Goal: Task Accomplishment & Management: Complete application form

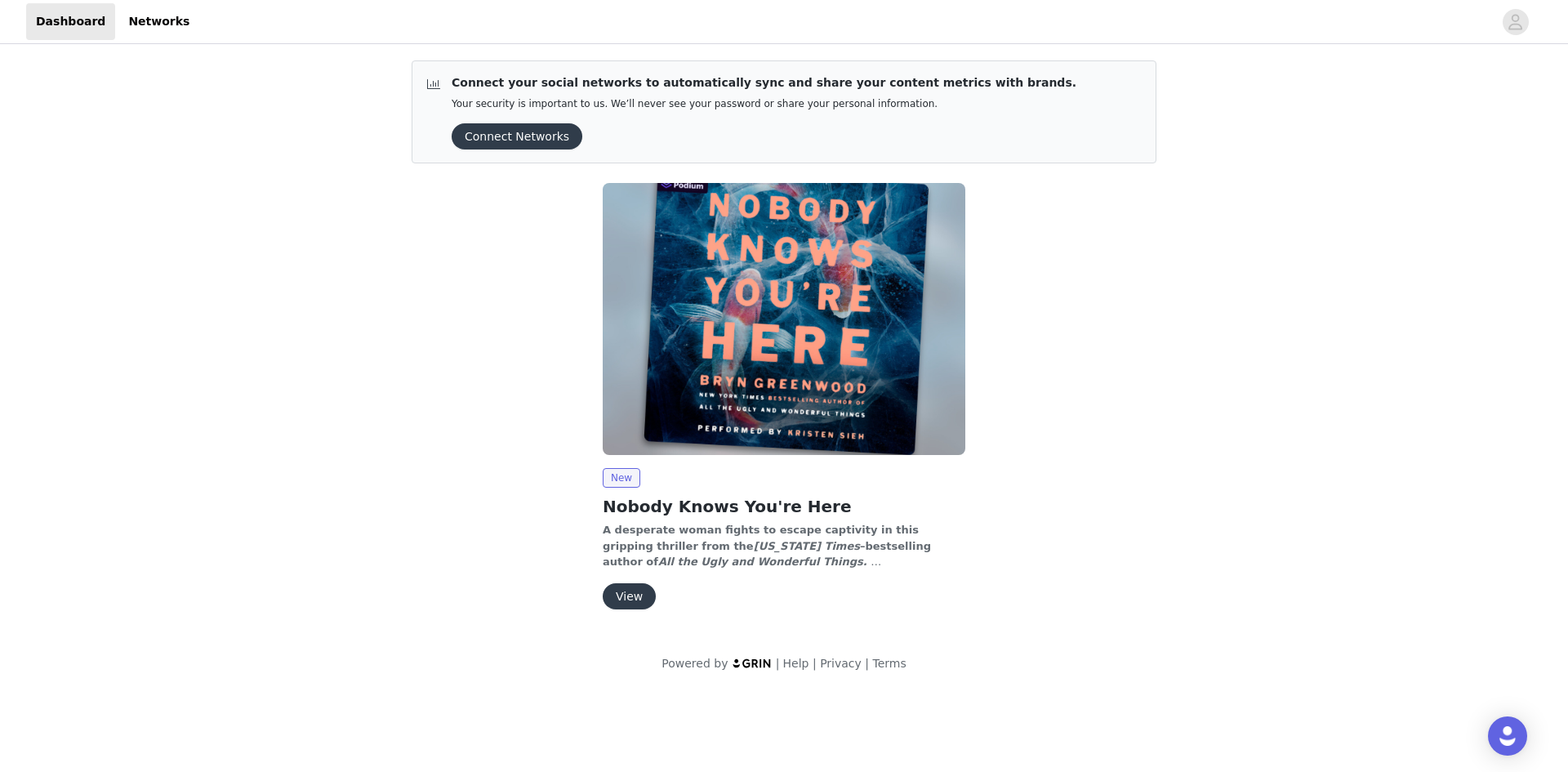
click at [633, 599] on button "View" at bounding box center [629, 596] width 53 height 26
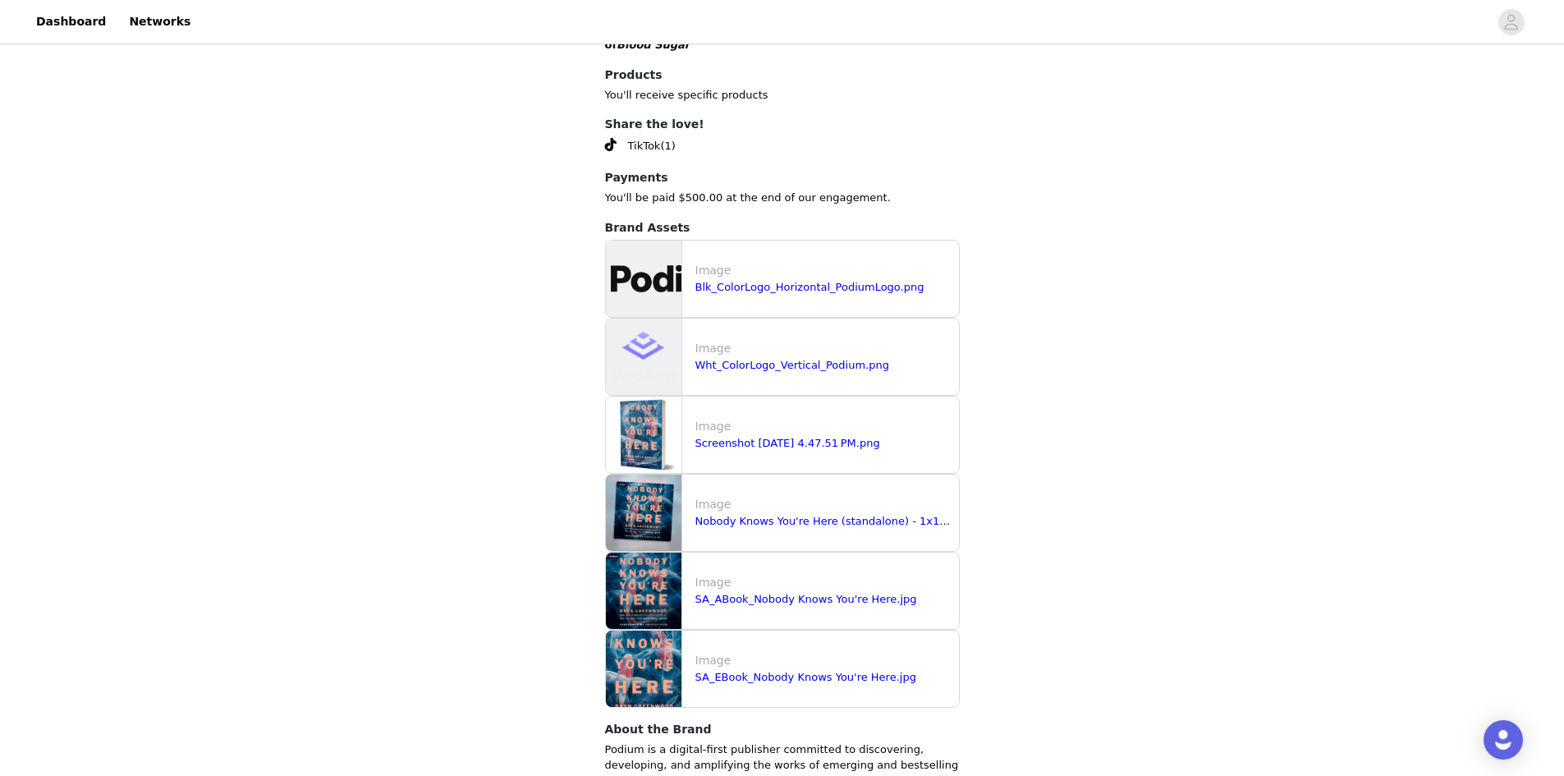
scroll to position [1265, 0]
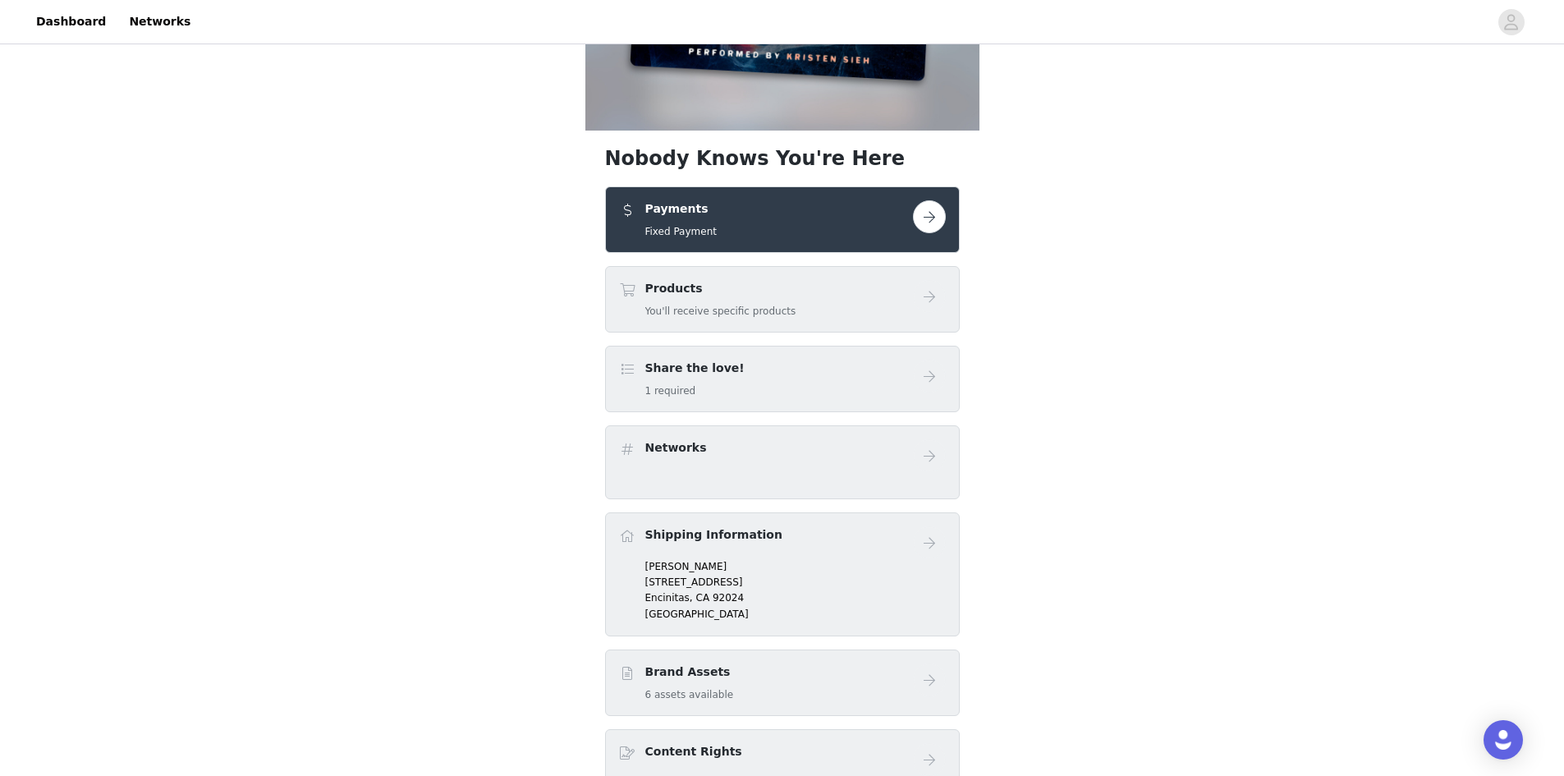
scroll to position [328, 0]
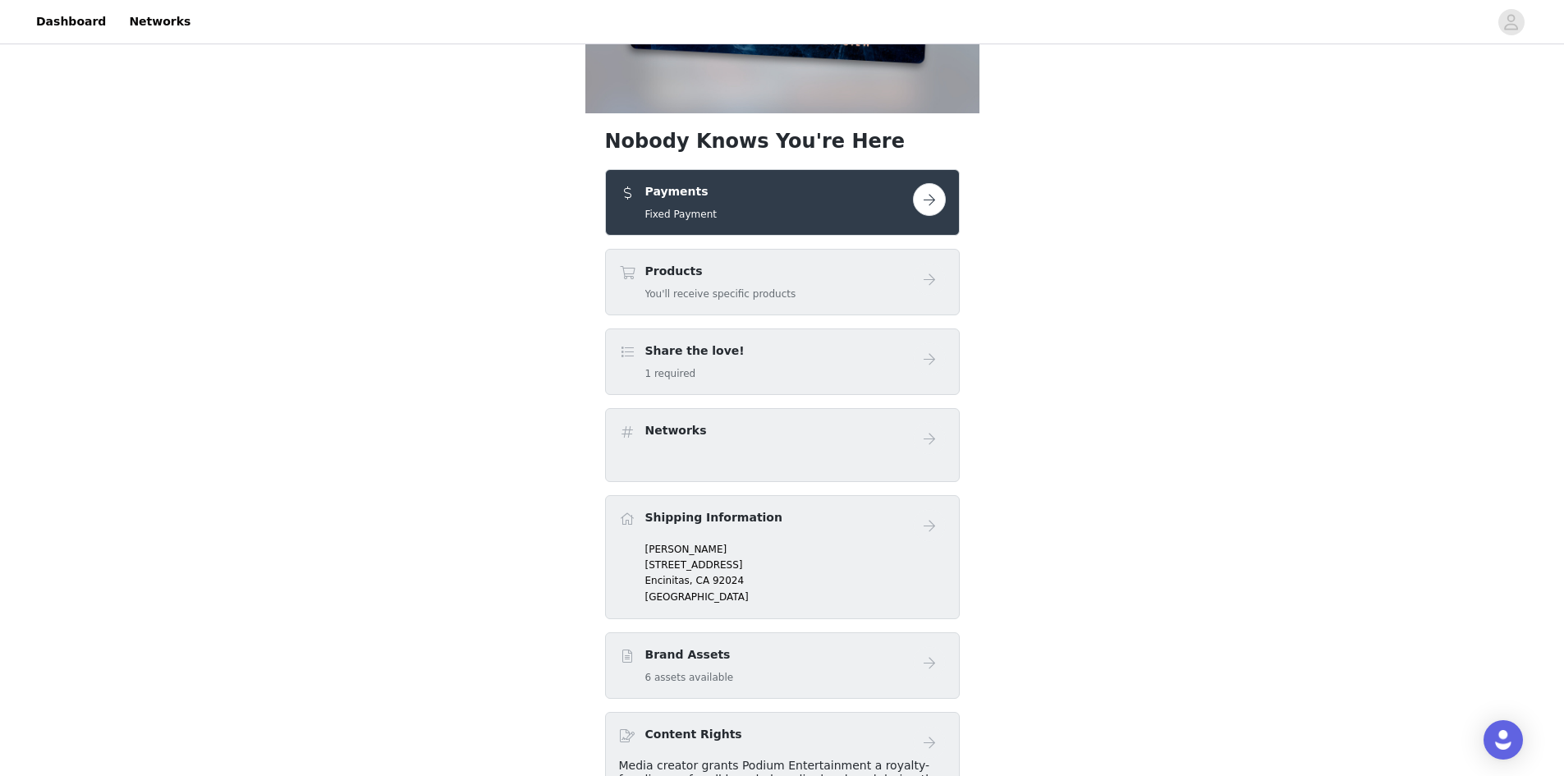
click at [929, 189] on button "button" at bounding box center [929, 199] width 33 height 33
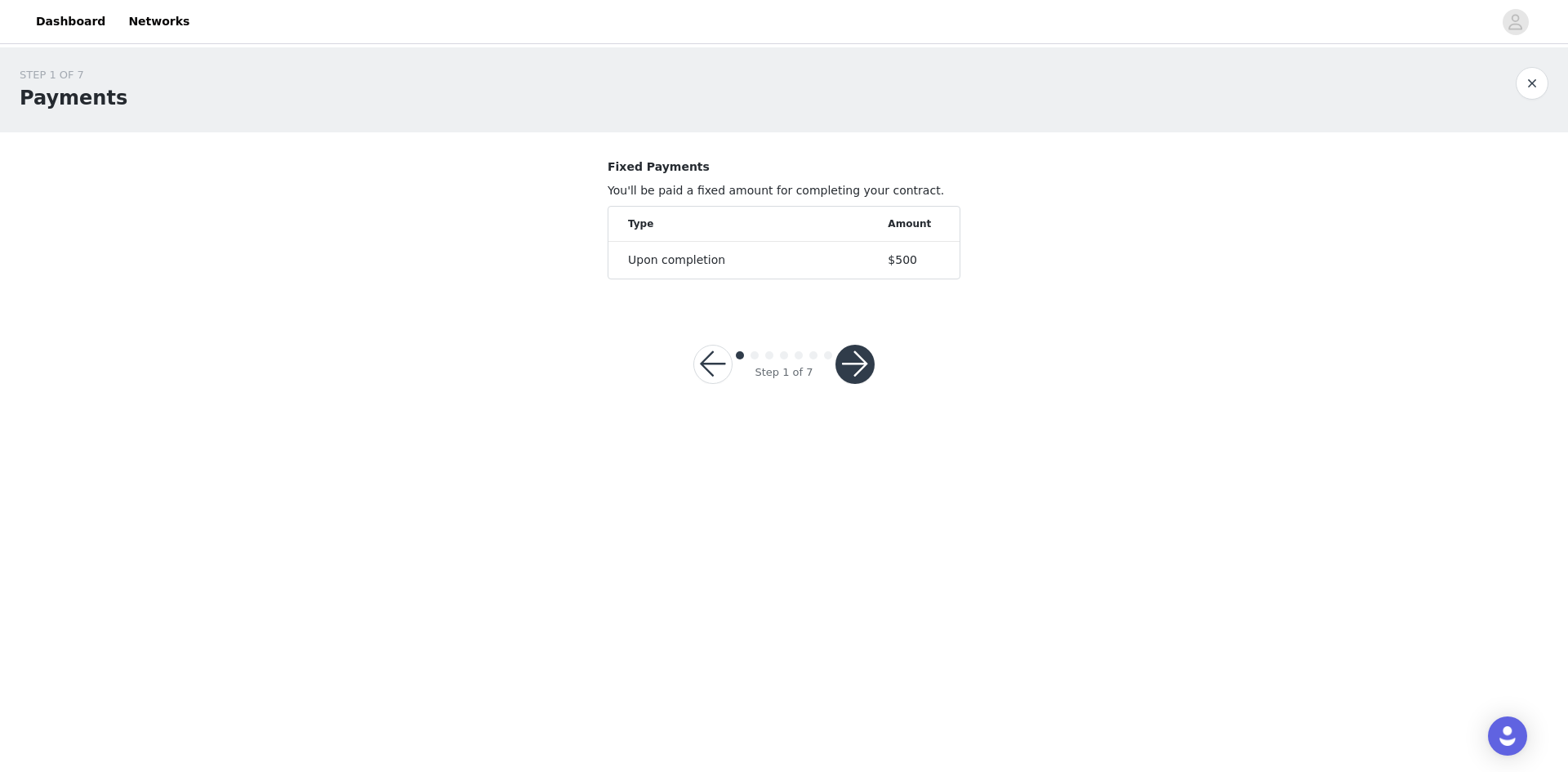
click at [856, 366] on button "button" at bounding box center [855, 363] width 39 height 39
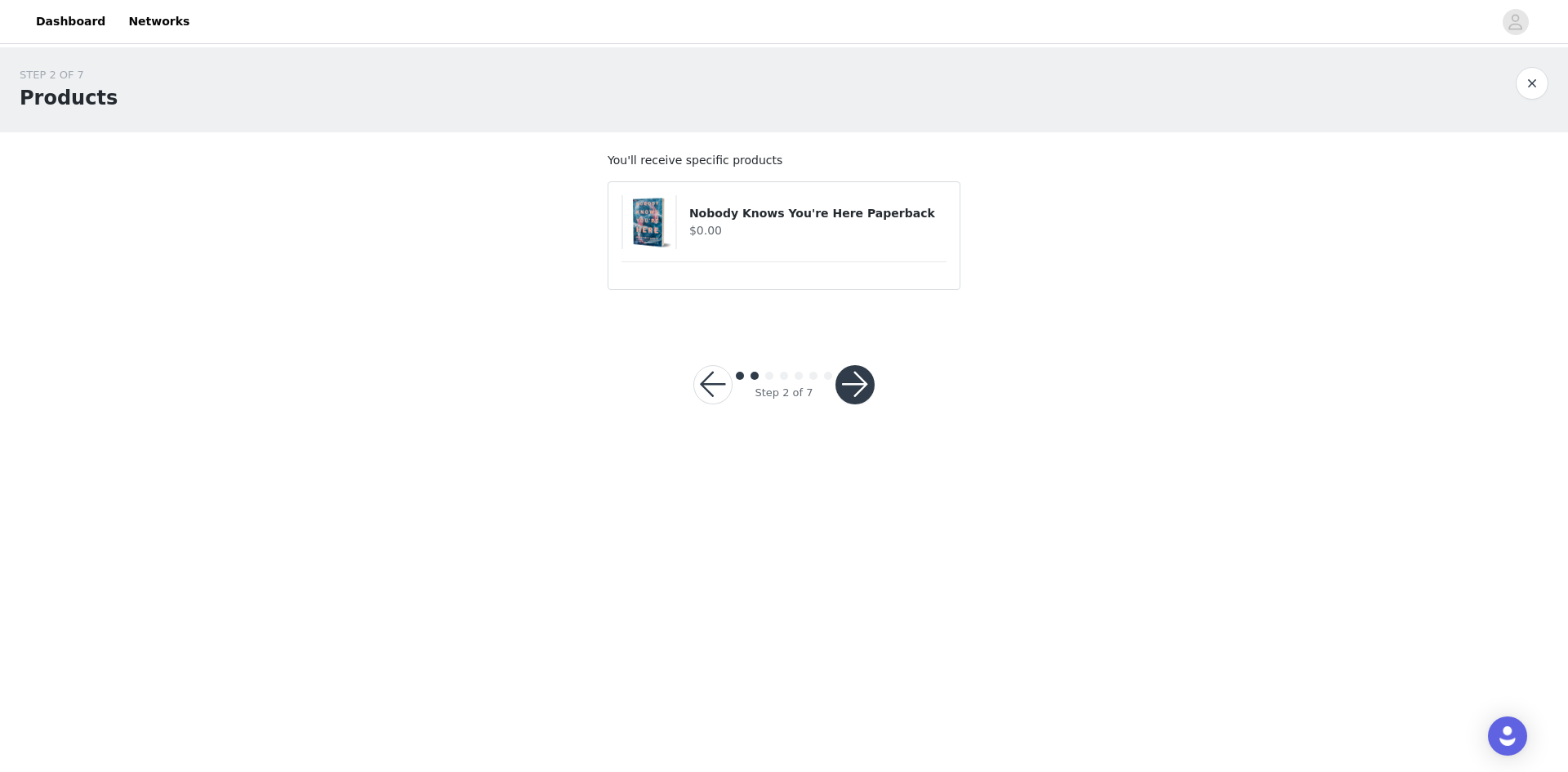
click at [856, 376] on button "button" at bounding box center [855, 384] width 39 height 39
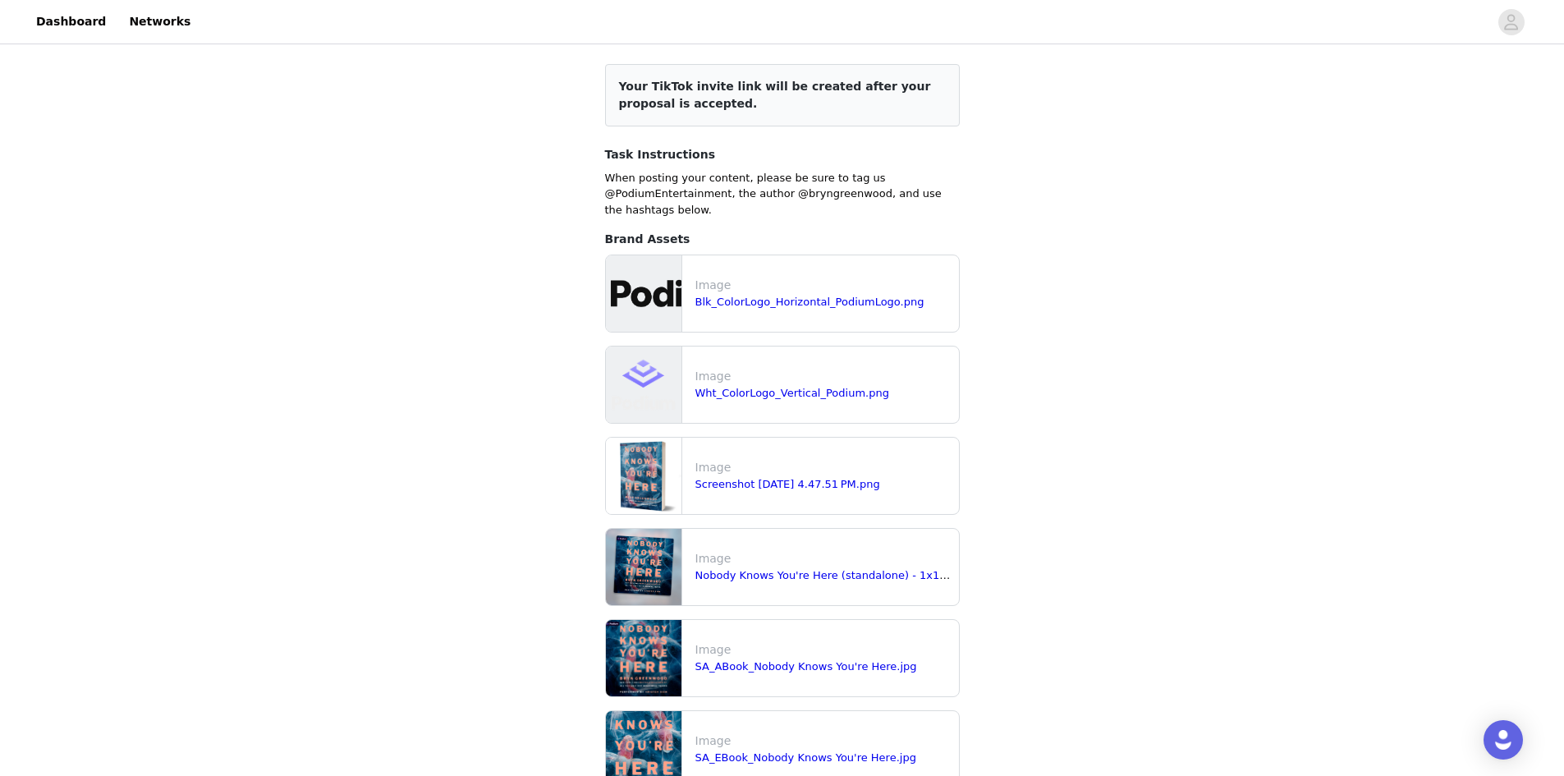
scroll to position [703, 0]
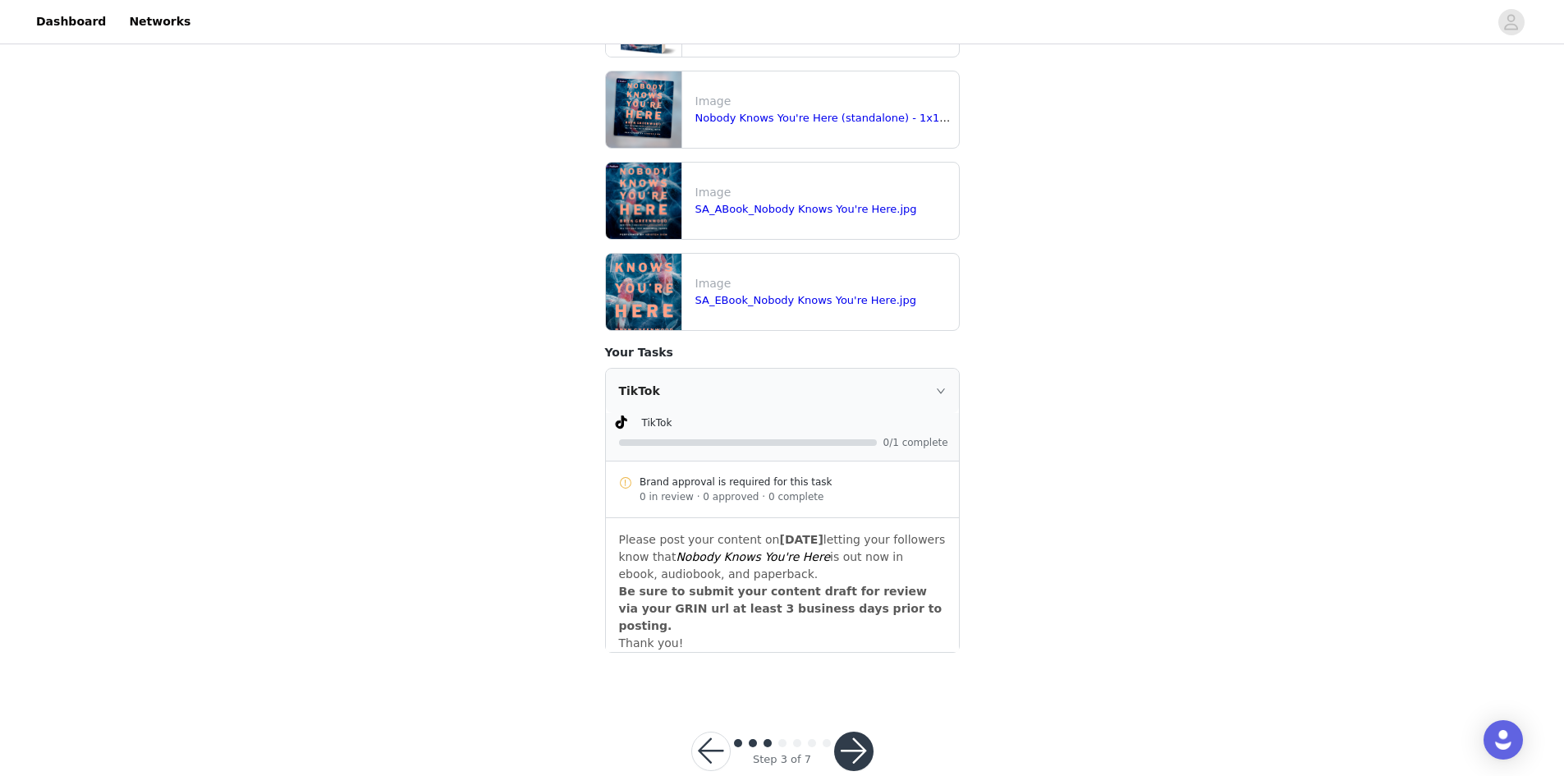
click at [860, 731] on button "button" at bounding box center [853, 750] width 39 height 39
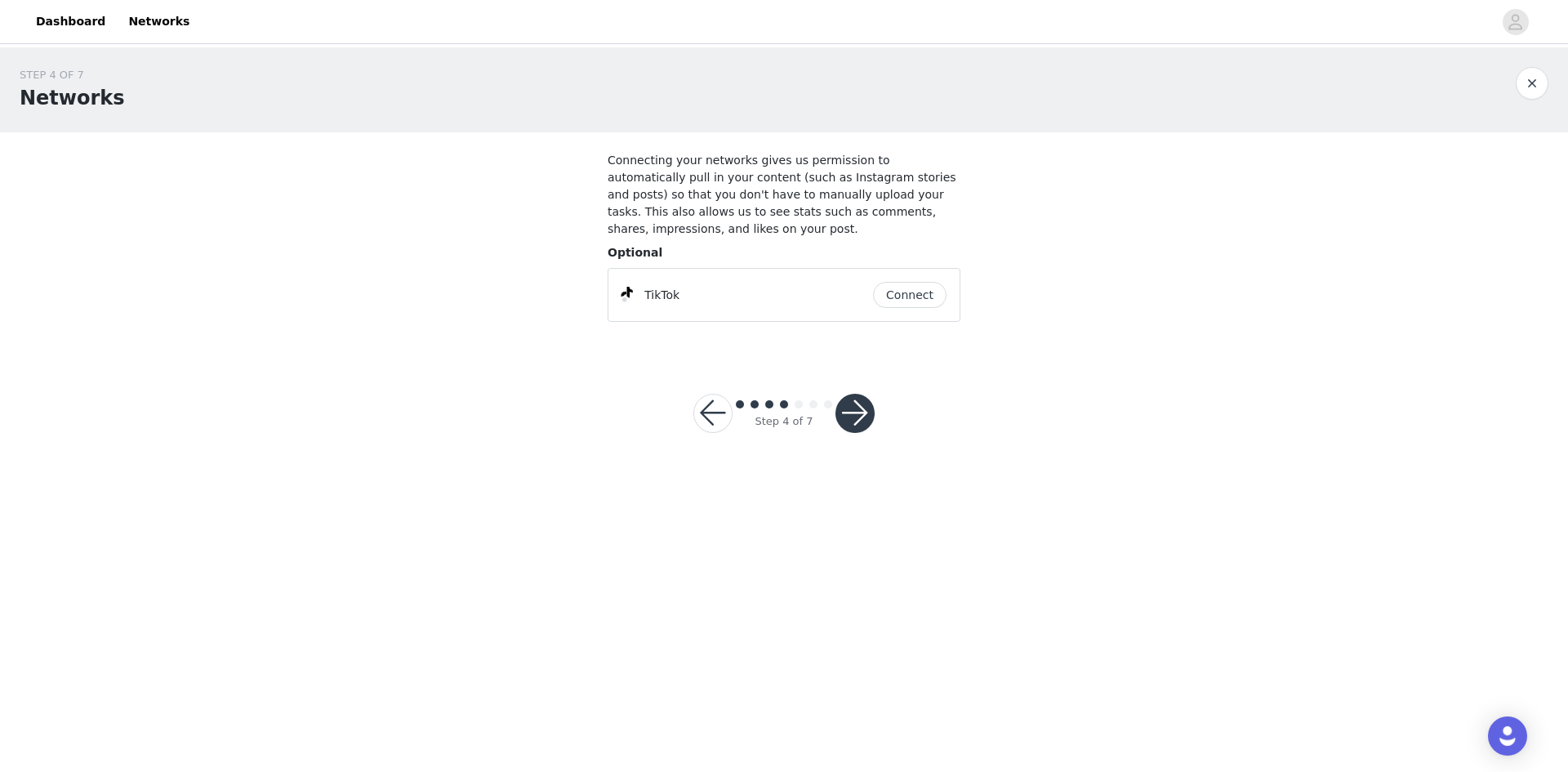
click at [887, 285] on button "Connect" at bounding box center [909, 294] width 74 height 26
click at [845, 401] on button "button" at bounding box center [855, 413] width 39 height 39
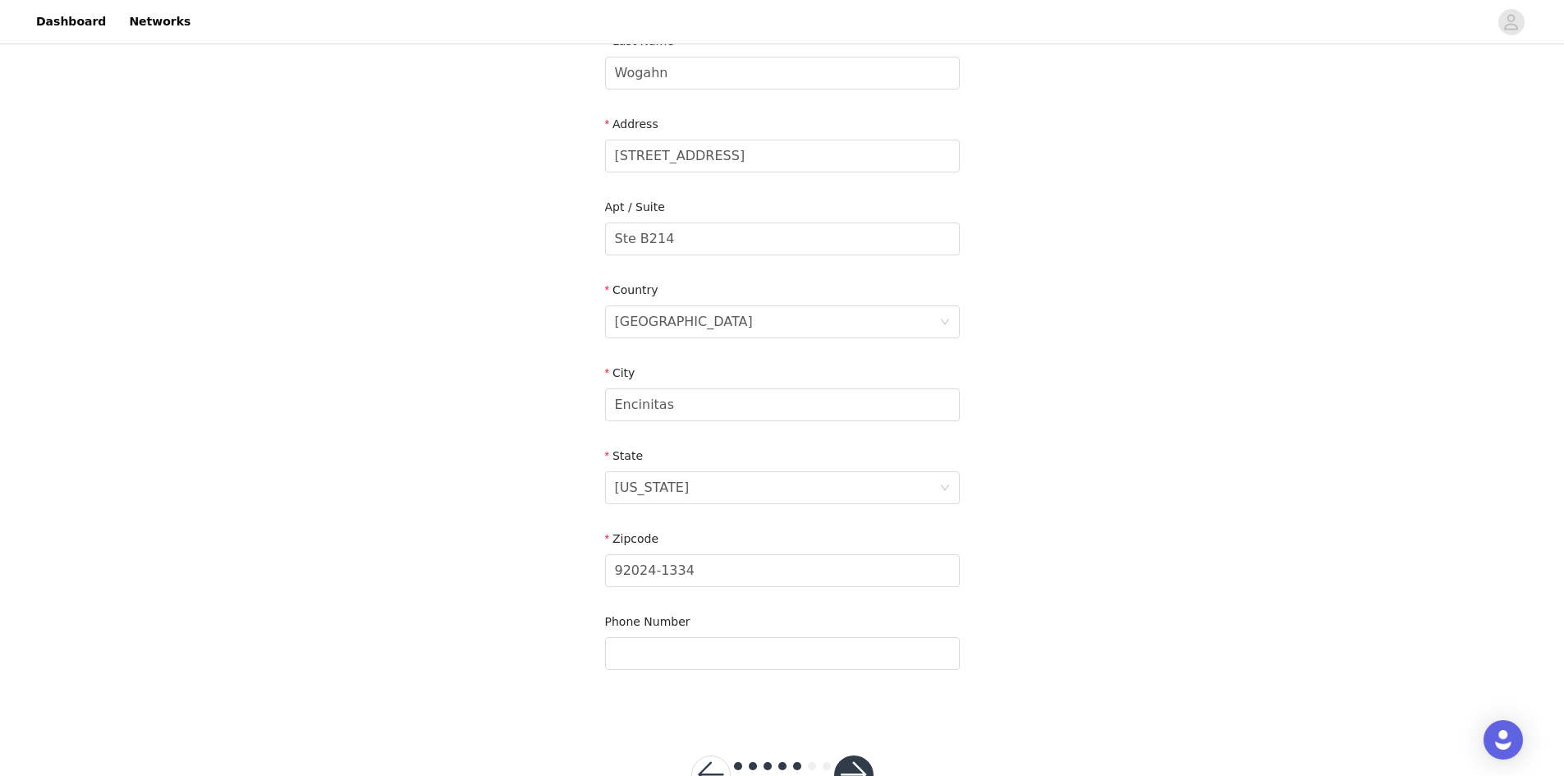
scroll to position [344, 0]
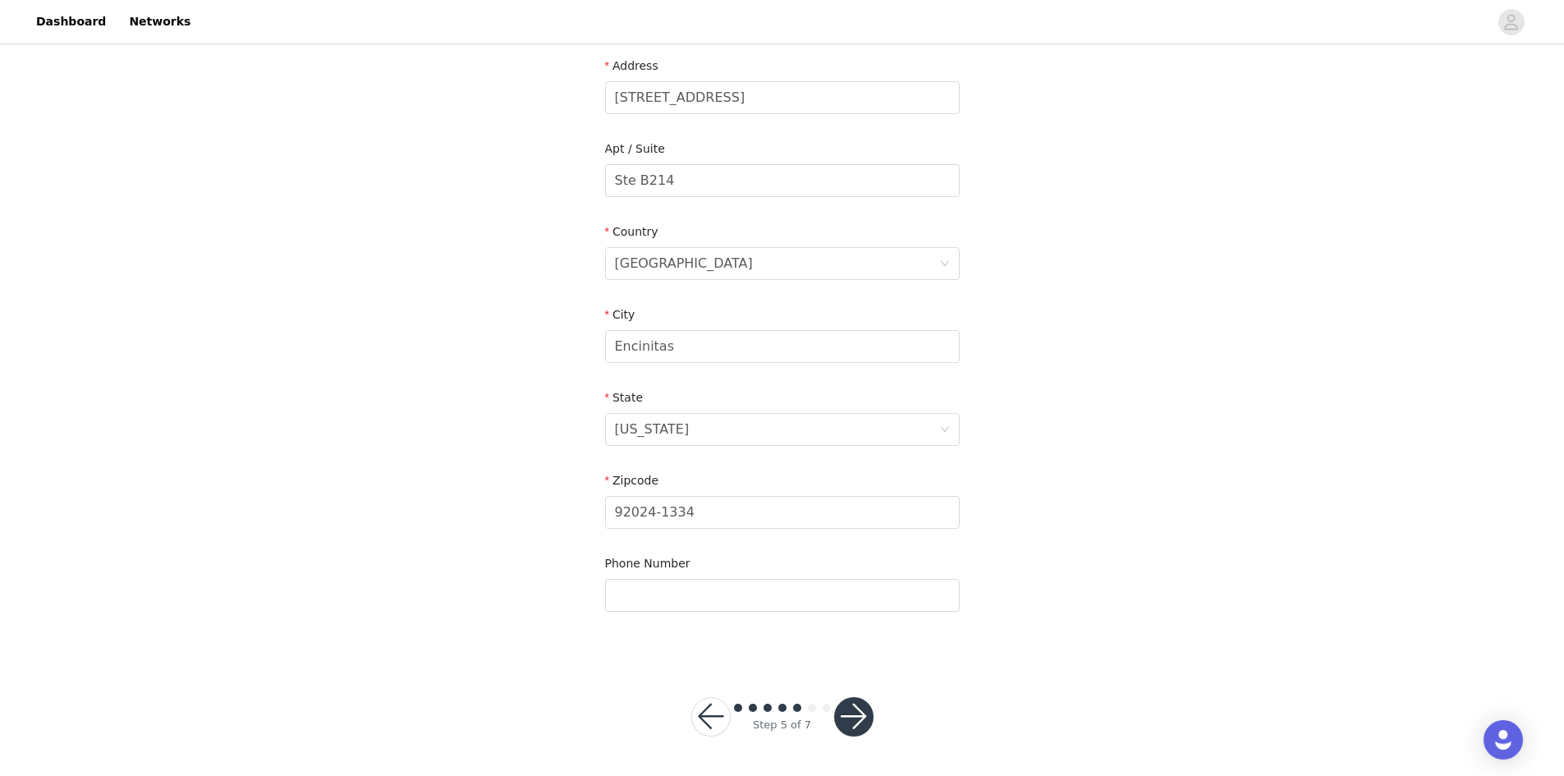
click at [869, 718] on button "button" at bounding box center [853, 716] width 39 height 39
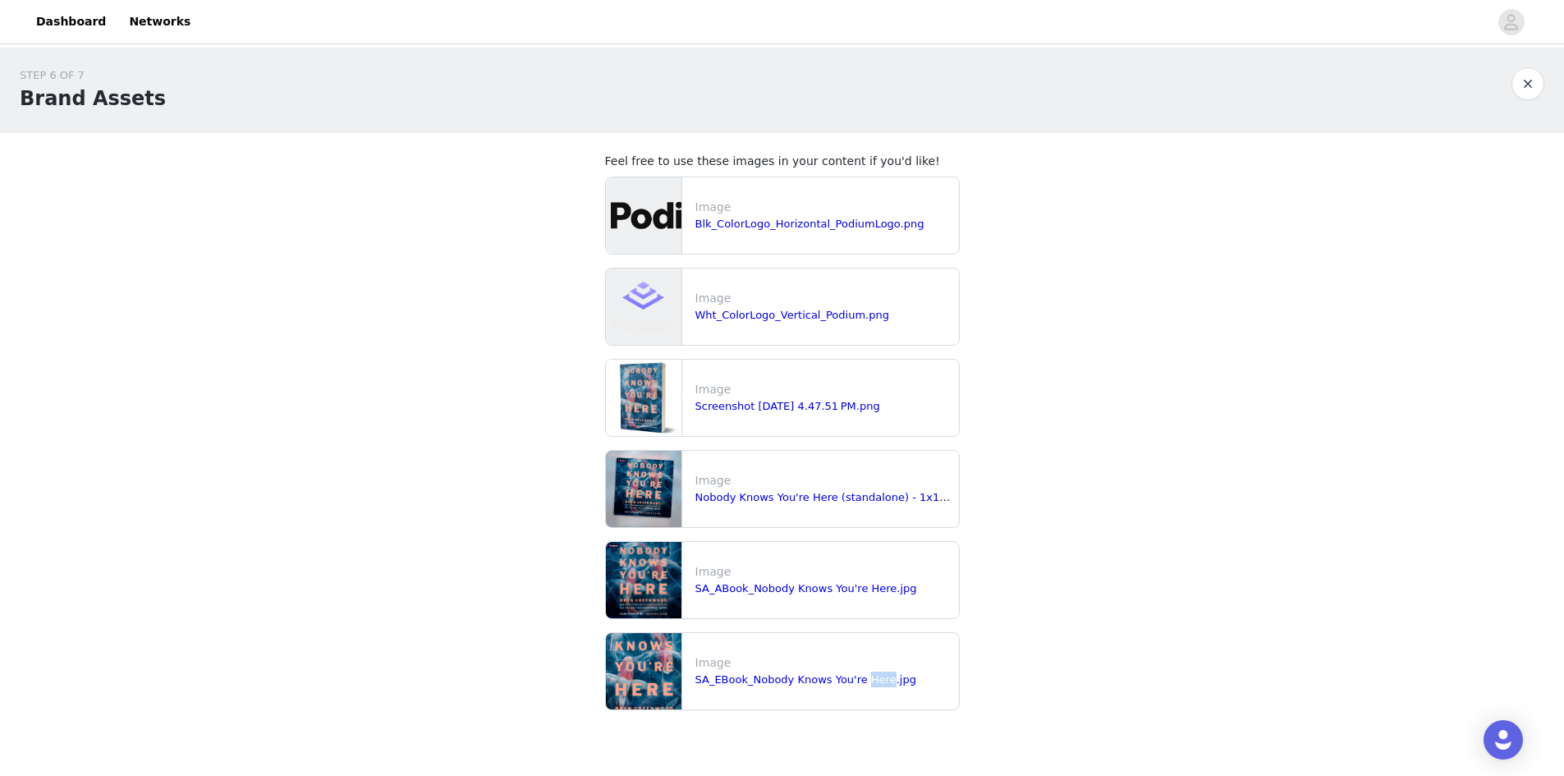
click at [863, 722] on section "Feel free to use these images in your content if you'd like! Image Blk_ColorLog…" at bounding box center [782, 438] width 394 height 610
click at [999, 584] on div "STEP 6 OF 7 Brand Assets Feel free to use these images in your content if you'd…" at bounding box center [782, 395] width 1564 height 695
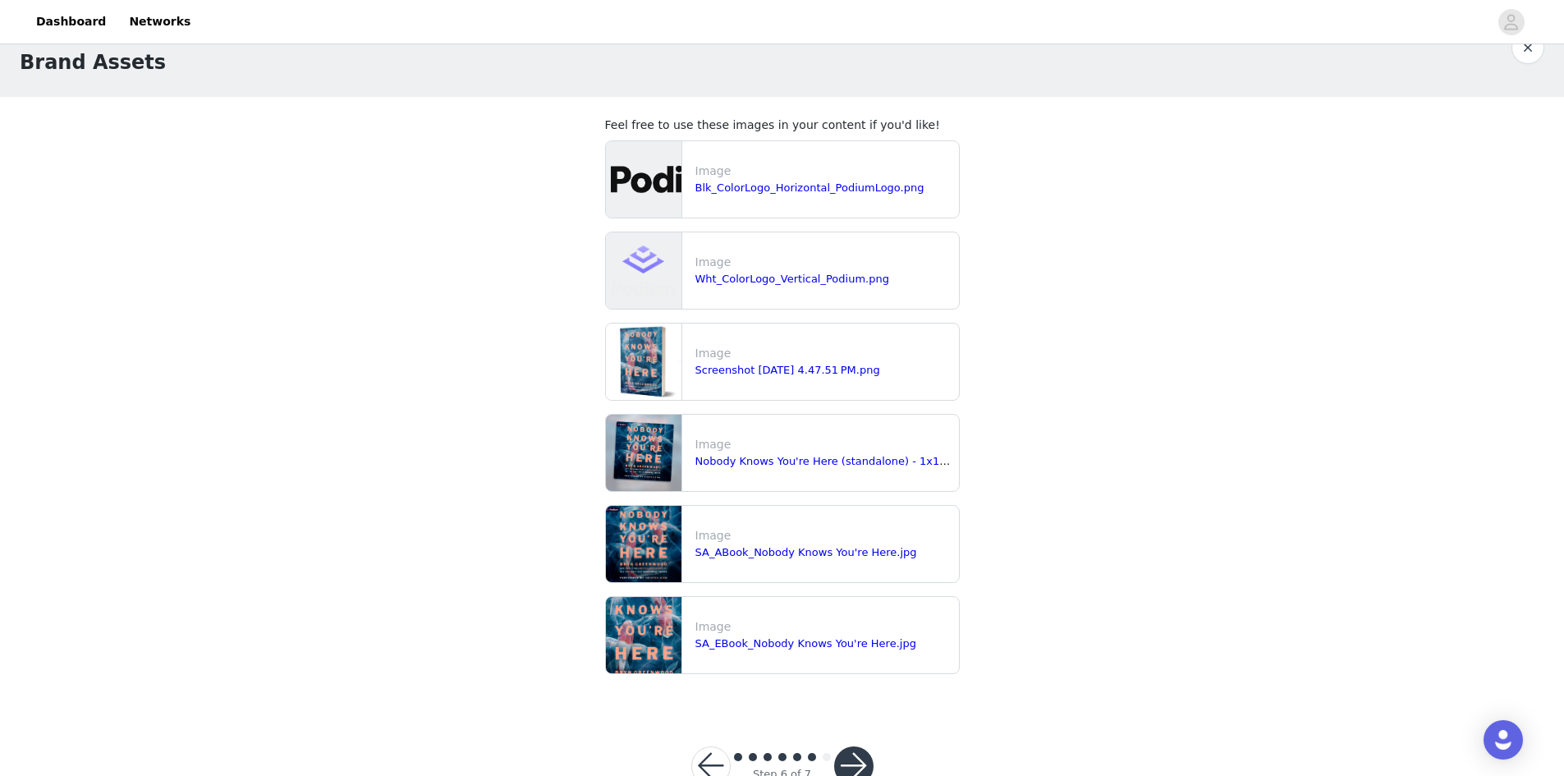
scroll to position [85, 0]
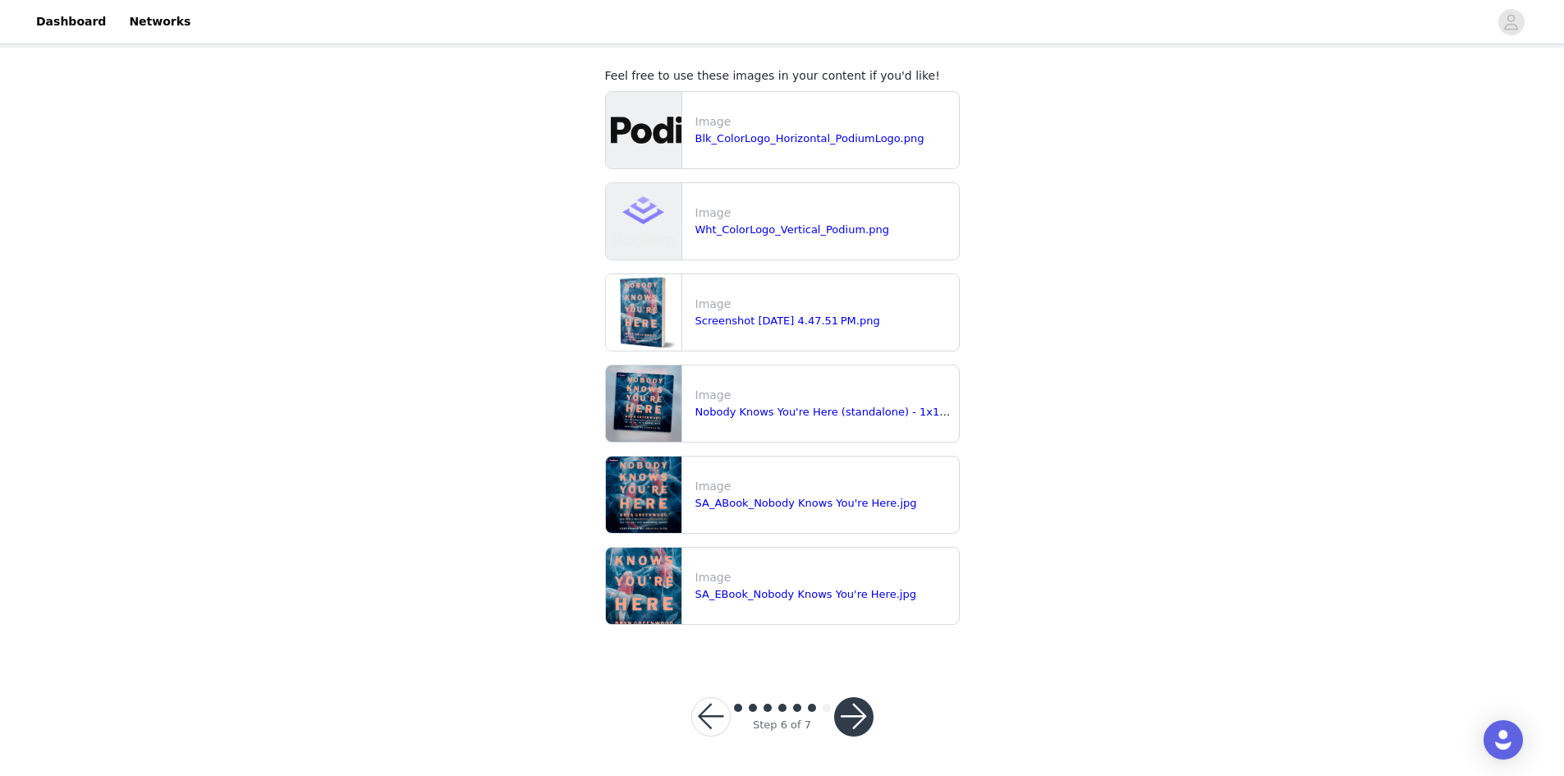
click at [857, 717] on button "button" at bounding box center [853, 716] width 39 height 39
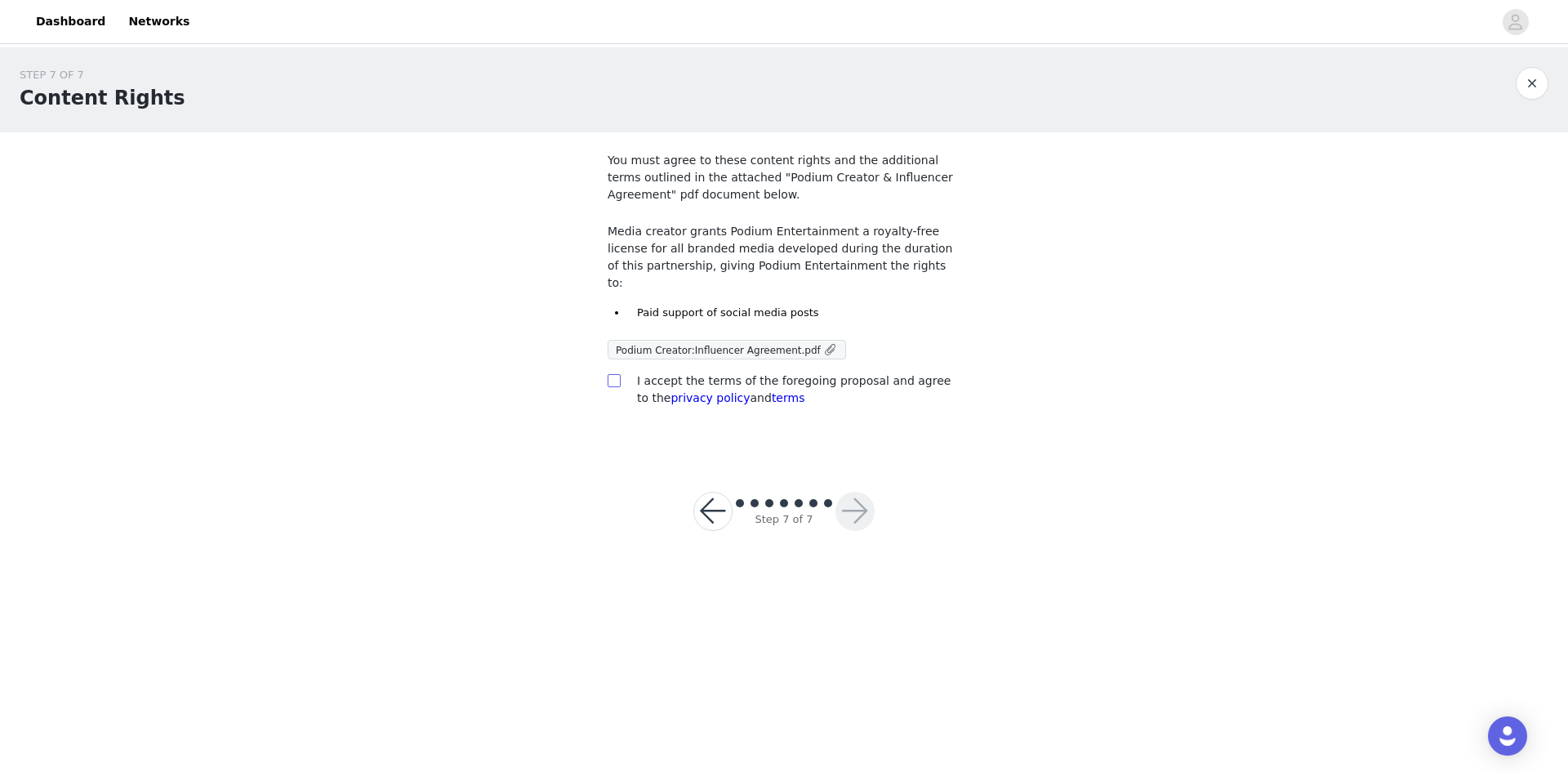
click at [611, 374] on input "checkbox" at bounding box center [613, 379] width 11 height 11
click at [824, 341] on span at bounding box center [831, 349] width 15 height 17
click at [611, 374] on input "checkbox" at bounding box center [613, 379] width 11 height 11
checkbox input "false"
click at [1538, 81] on button "button" at bounding box center [1531, 83] width 33 height 33
